Goal: Task Accomplishment & Management: Complete application form

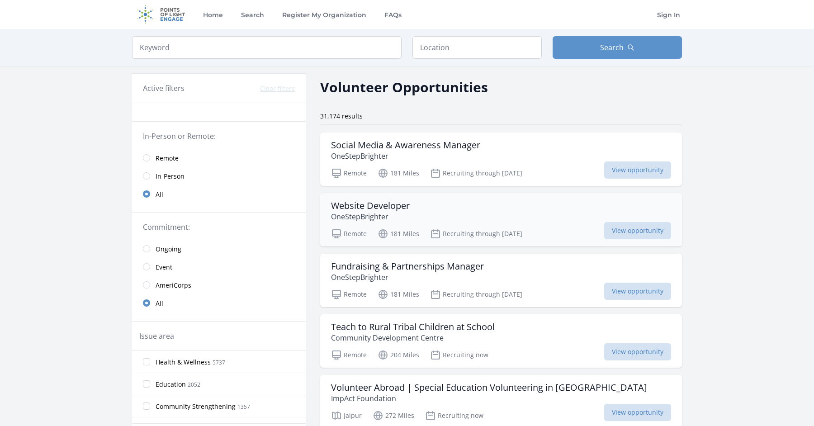
click at [396, 247] on div "Website Developer OneStepBrighter Remote 181 Miles Recruiting through Oct 31st …" at bounding box center [501, 219] width 362 height 53
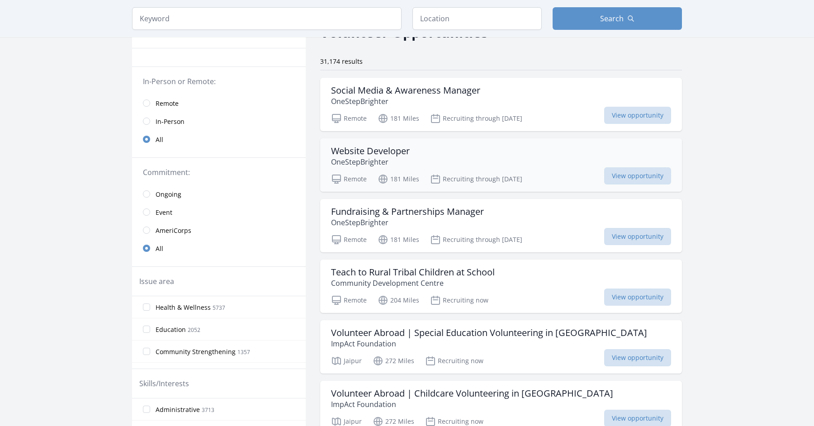
scroll to position [55, 0]
click at [156, 325] on span "Education" at bounding box center [171, 329] width 30 height 9
click at [143, 325] on input "Education 2052" at bounding box center [146, 328] width 7 height 7
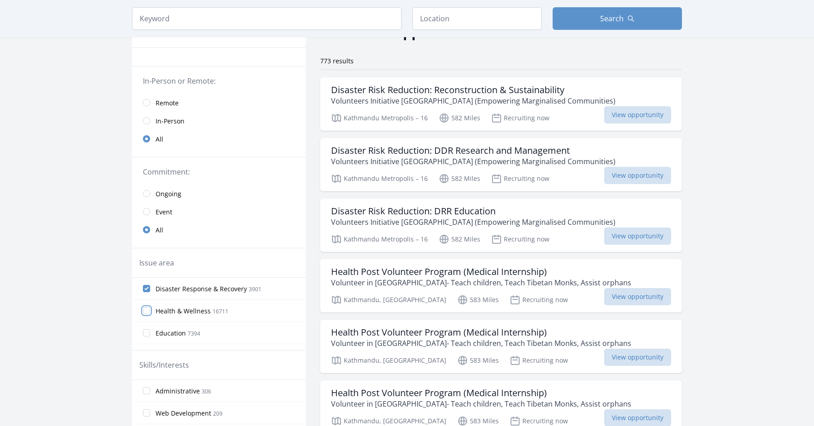
click at [143, 307] on input "Health & Wellness 16711" at bounding box center [146, 310] width 7 height 7
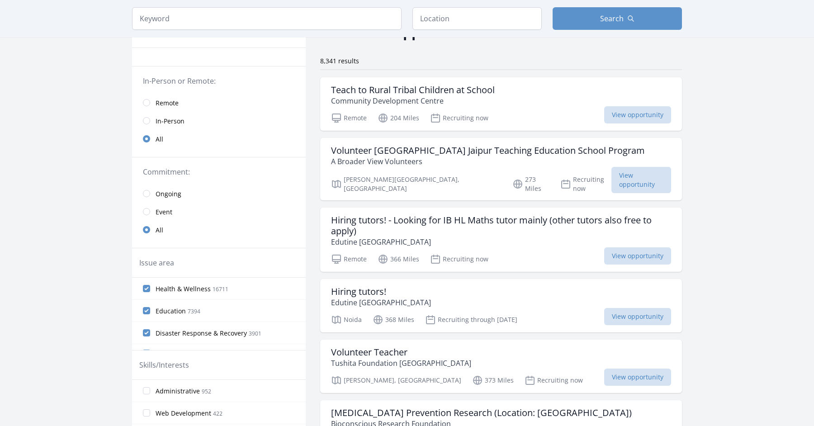
click at [143, 351] on input "Community Strengthening 6206" at bounding box center [146, 354] width 7 height 7
click at [522, 237] on p "Edutine India" at bounding box center [501, 242] width 340 height 11
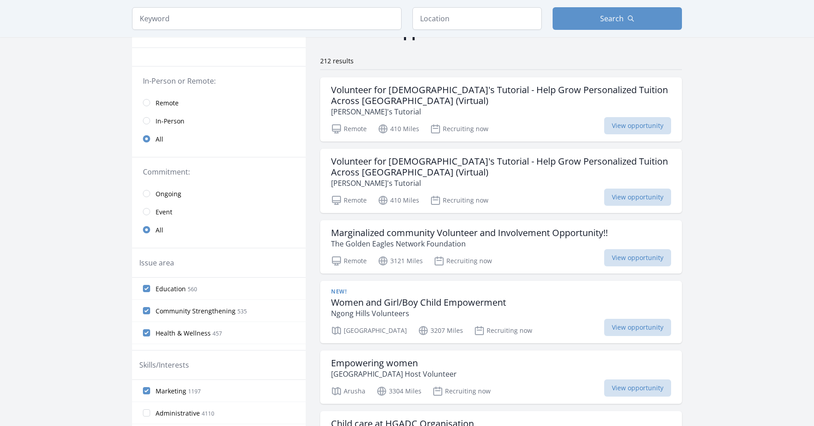
click at [143, 374] on input "Technology 569" at bounding box center [146, 377] width 7 height 7
click at [671, 134] on span "View opportunity" at bounding box center [637, 125] width 67 height 17
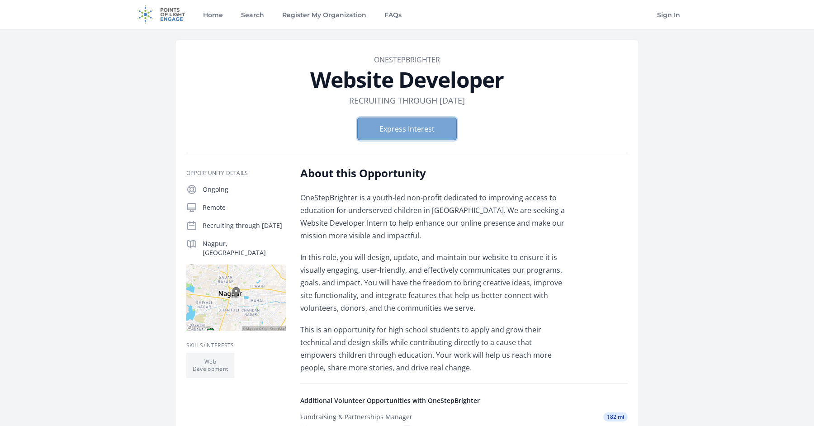
click at [389, 140] on button "Express Interest" at bounding box center [407, 129] width 100 height 23
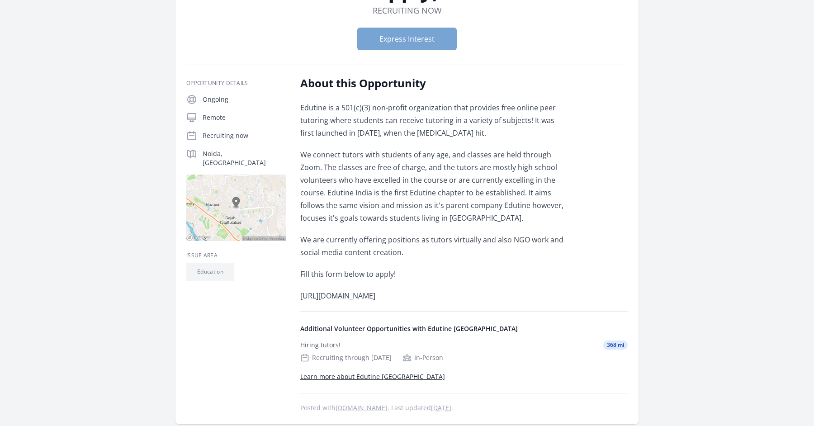
scroll to position [129, 0]
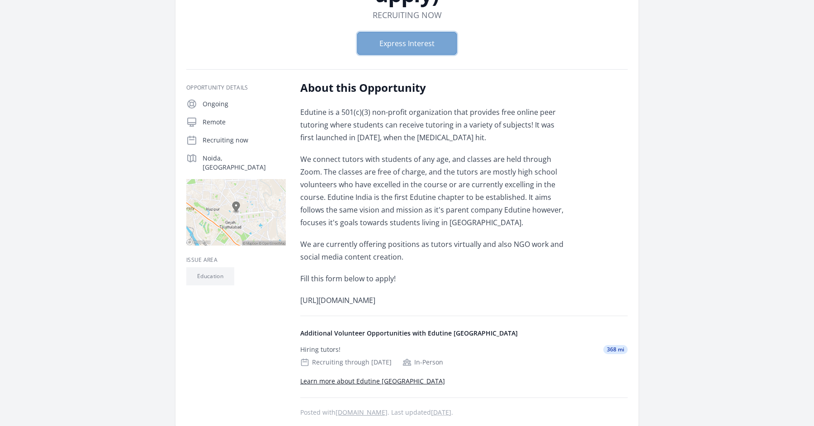
click at [401, 55] on button "Express Interest" at bounding box center [407, 43] width 100 height 23
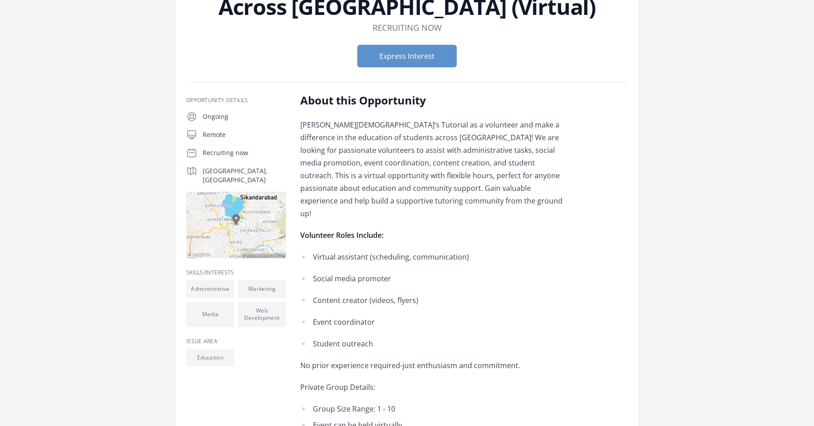
scroll to position [109, 0]
